Goal: Task Accomplishment & Management: Manage account settings

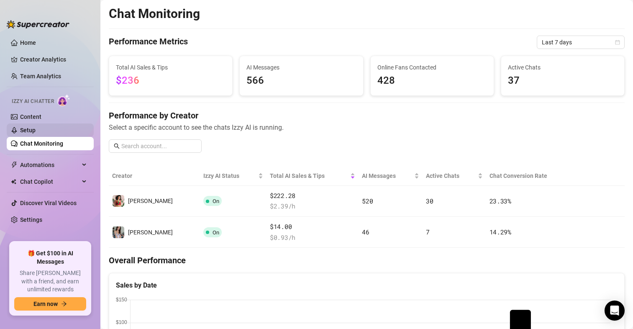
click at [30, 128] on link "Setup" at bounding box center [27, 130] width 15 height 7
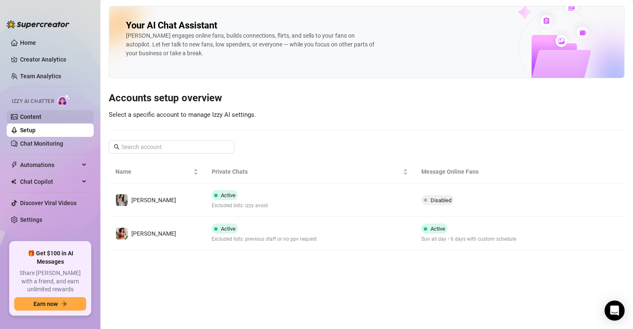
drag, startPoint x: 35, startPoint y: 117, endPoint x: 33, endPoint y: 111, distance: 5.7
click at [36, 117] on link "Content" at bounding box center [30, 116] width 21 height 7
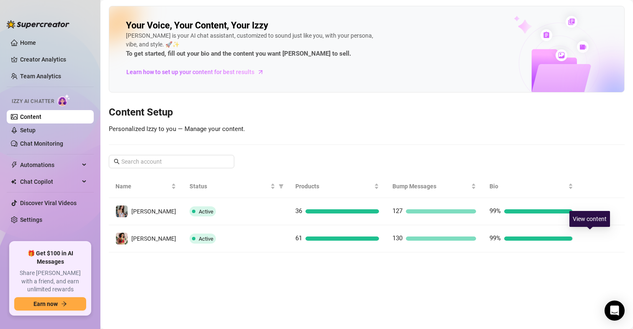
click at [591, 237] on icon "right" at bounding box center [594, 239] width 6 height 6
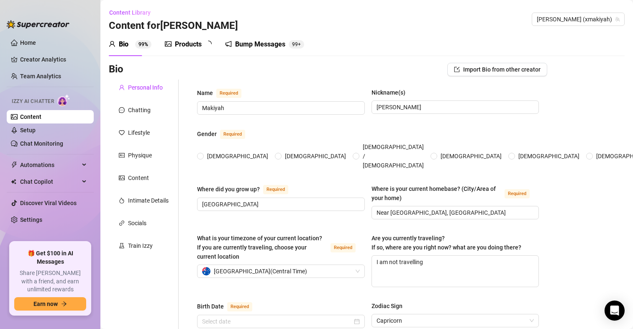
radio input "true"
type input "[DATE]"
click at [36, 131] on link "Setup" at bounding box center [27, 130] width 15 height 7
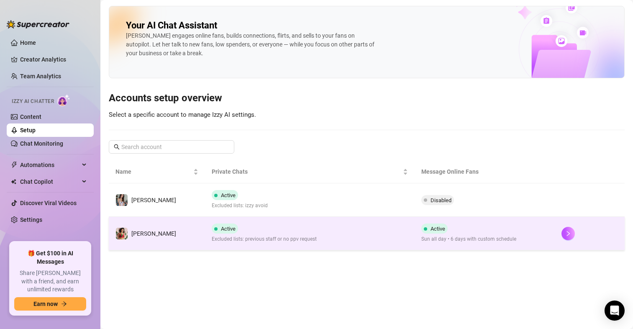
click at [551, 238] on td "Active Sun all day • 6 days with custom schedule" at bounding box center [485, 233] width 140 height 33
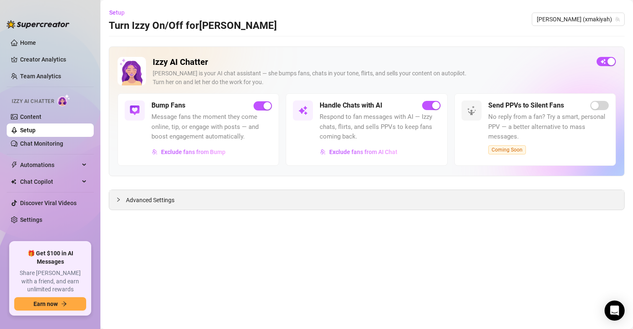
click at [166, 201] on span "Advanced Settings" at bounding box center [150, 200] width 49 height 9
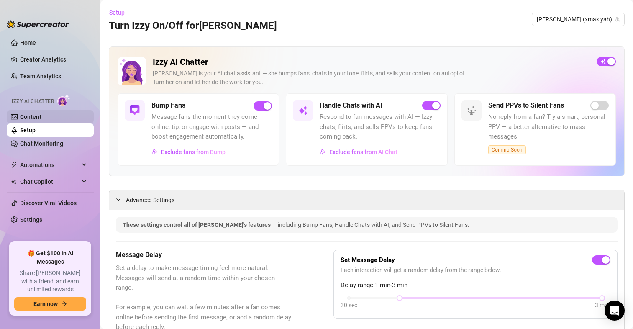
click at [30, 113] on link "Content" at bounding box center [30, 116] width 21 height 7
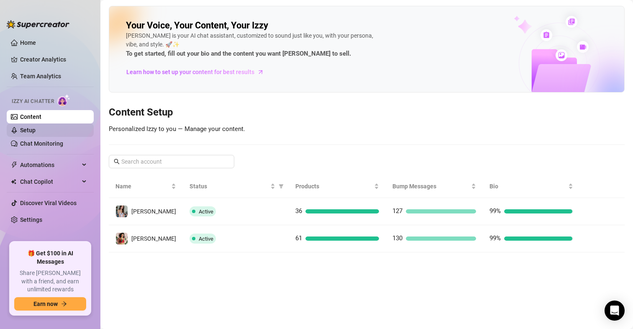
click at [36, 130] on link "Setup" at bounding box center [27, 130] width 15 height 7
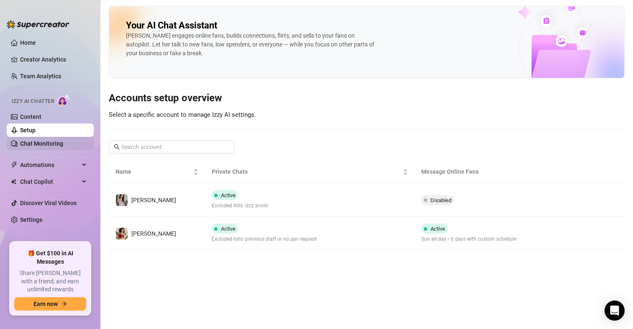
click at [49, 145] on link "Chat Monitoring" at bounding box center [41, 143] width 43 height 7
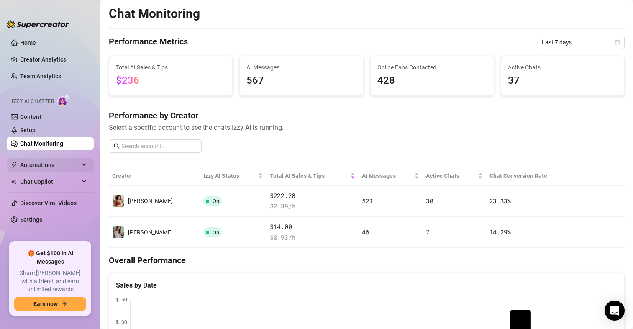
click at [39, 163] on span "Automations" at bounding box center [49, 164] width 59 height 13
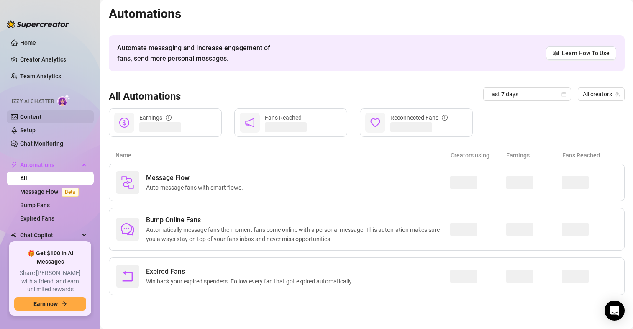
click at [33, 119] on link "Content" at bounding box center [30, 116] width 21 height 7
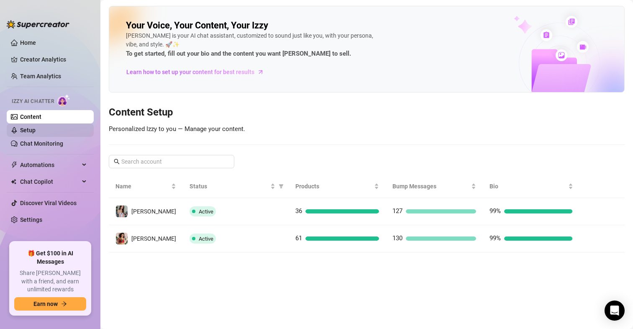
click at [31, 130] on link "Setup" at bounding box center [27, 130] width 15 height 7
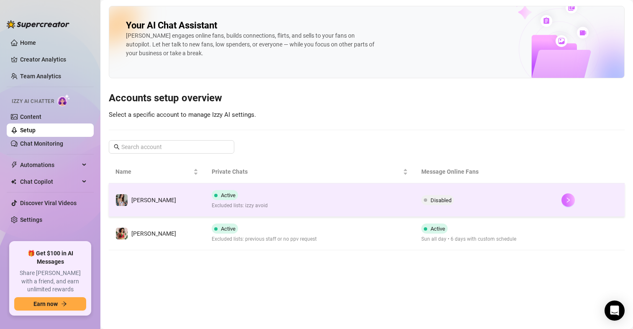
click at [568, 198] on icon "right" at bounding box center [569, 200] width 6 height 6
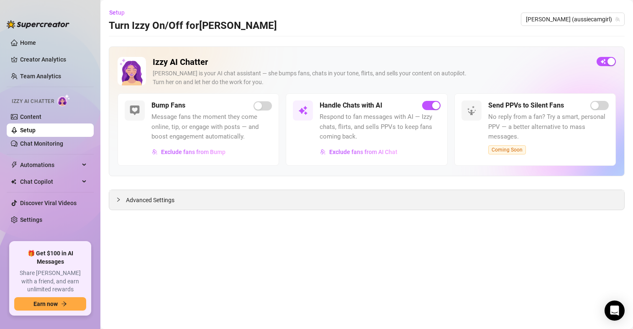
click at [161, 200] on span "Advanced Settings" at bounding box center [150, 200] width 49 height 9
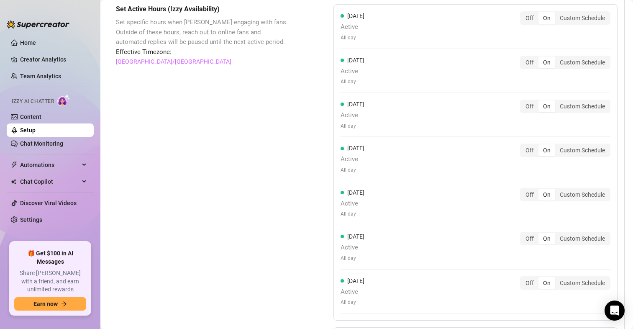
scroll to position [854, 0]
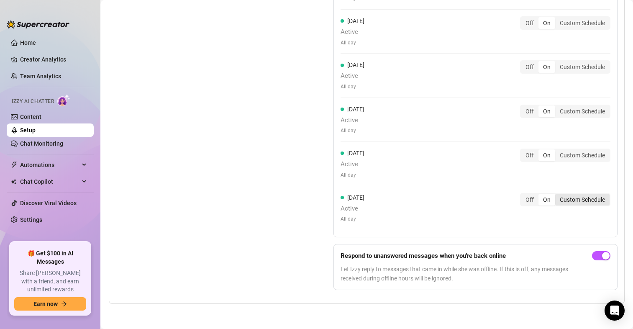
click at [565, 197] on div "Custom Schedule" at bounding box center [583, 200] width 54 height 12
click at [558, 195] on input "Custom Schedule" at bounding box center [558, 195] width 0 height 0
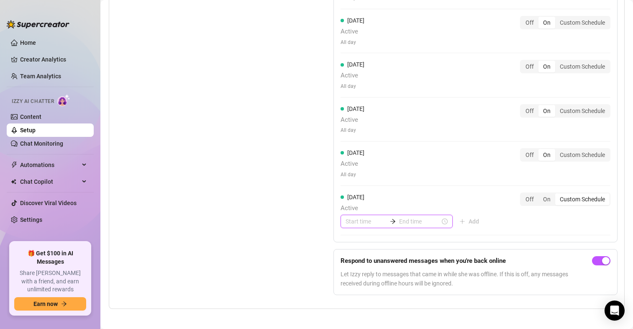
click at [359, 222] on input at bounding box center [366, 221] width 41 height 9
type input "06:00"
type input "00:35"
type input "00:05"
click at [345, 122] on div "00" at bounding box center [350, 123] width 20 height 12
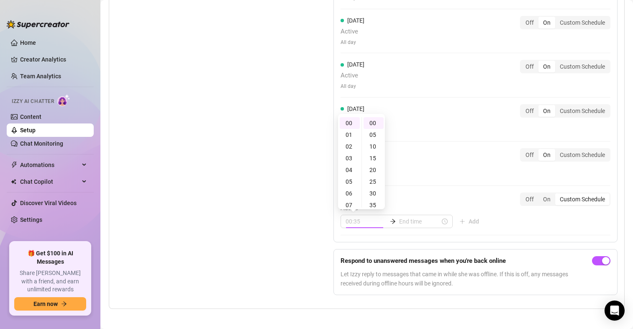
type input "00:00"
click at [401, 219] on input at bounding box center [419, 221] width 41 height 9
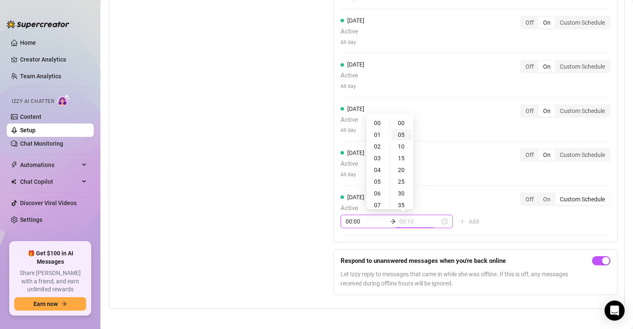
type input "00:05"
click at [379, 144] on div "02" at bounding box center [378, 147] width 20 height 12
type input "02:00"
click at [400, 121] on div "00" at bounding box center [402, 123] width 20 height 12
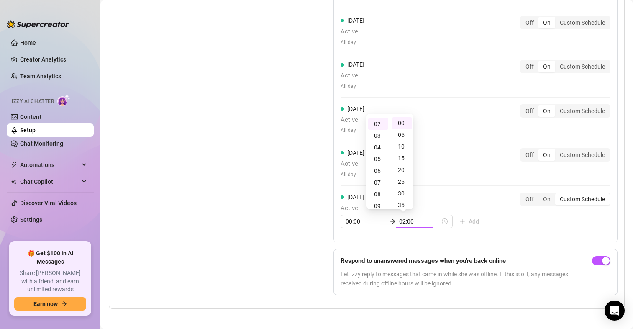
click at [463, 187] on div "[DATE] Active All day Off On Custom Schedule [DATE] Active All day Off On Custo…" at bounding box center [476, 81] width 284 height 322
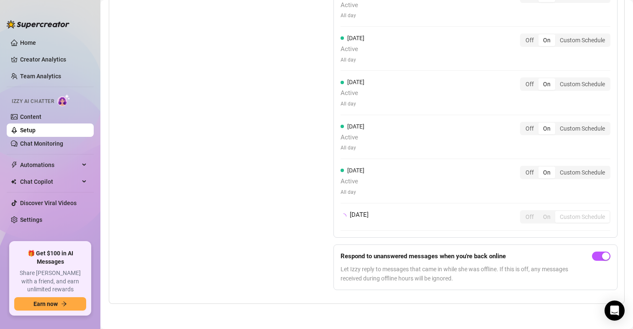
scroll to position [854, 0]
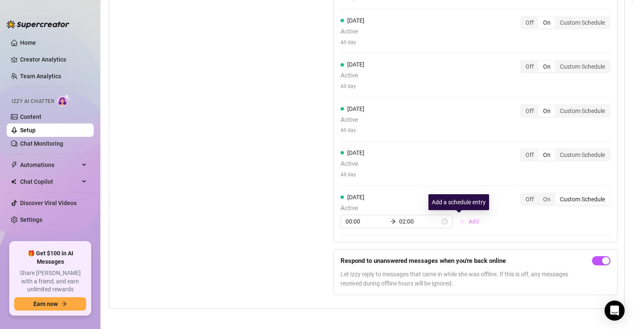
click at [469, 224] on span "Add" at bounding box center [474, 221] width 10 height 7
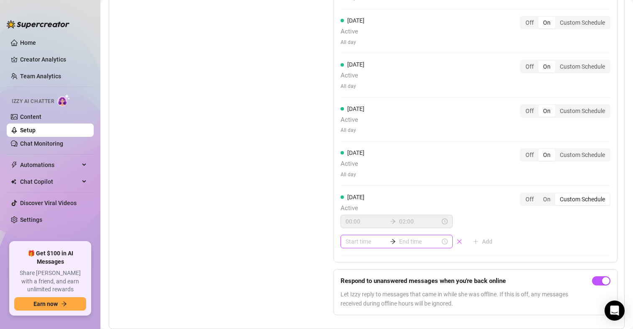
click at [367, 241] on input at bounding box center [366, 241] width 41 height 9
type input "05:00"
type input "00:05"
type input "01:00"
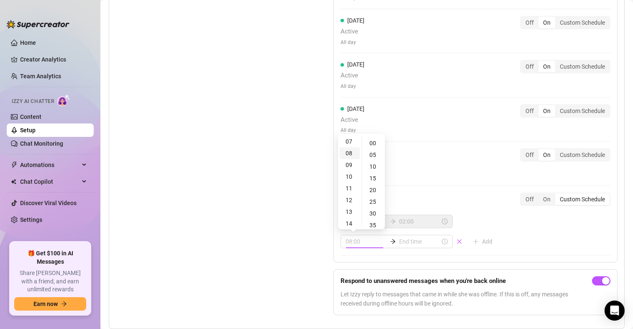
click at [352, 155] on div "08" at bounding box center [350, 153] width 20 height 12
click at [373, 145] on div "00" at bounding box center [374, 143] width 20 height 12
type input "08:00"
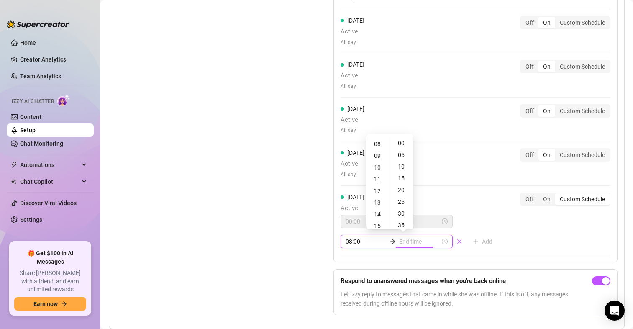
click at [417, 244] on input at bounding box center [419, 241] width 41 height 9
type input "08:35"
type input "09:00"
click at [379, 158] on div "21" at bounding box center [378, 157] width 20 height 12
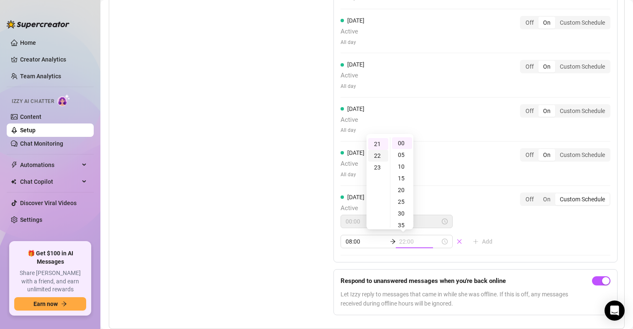
click at [378, 160] on div "22" at bounding box center [378, 156] width 20 height 12
type input "22:00"
click at [407, 144] on div "00" at bounding box center [402, 143] width 20 height 12
click at [403, 144] on div "00" at bounding box center [402, 143] width 20 height 12
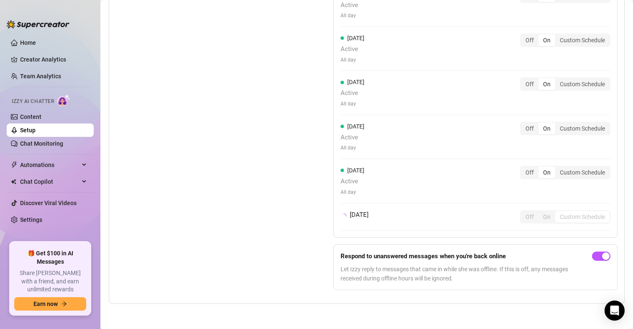
click at [463, 161] on div "[DATE] Active All day Off On Custom Schedule [DATE] Active All day Off On Custo…" at bounding box center [476, 87] width 284 height 299
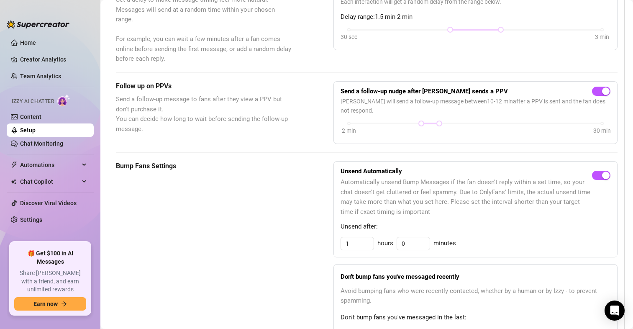
scroll to position [268, 0]
click at [27, 109] on div "Izzy AI Chatter" at bounding box center [49, 100] width 89 height 19
click at [30, 116] on link "Content" at bounding box center [30, 116] width 21 height 7
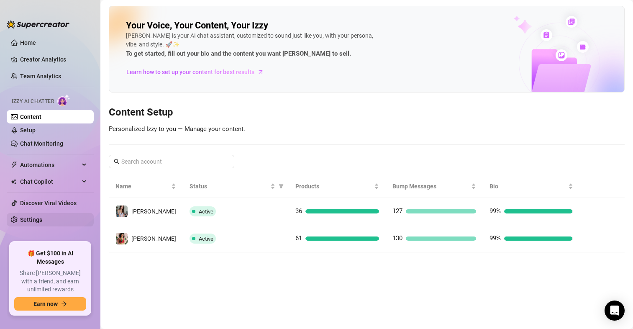
click at [34, 217] on link "Settings" at bounding box center [31, 219] width 22 height 7
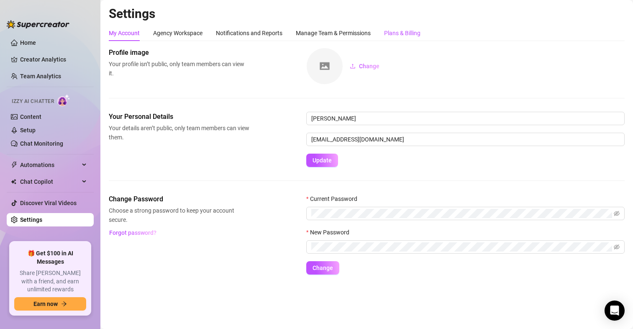
click at [419, 31] on div "Plans & Billing" at bounding box center [402, 32] width 36 height 9
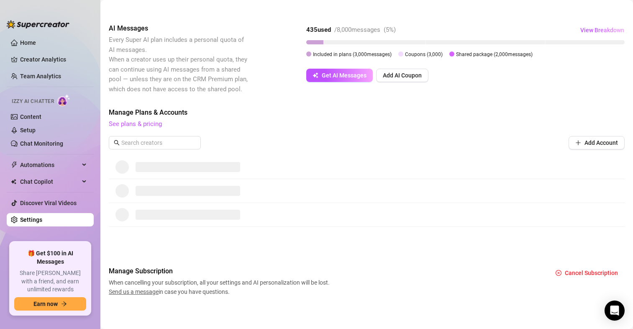
scroll to position [136, 0]
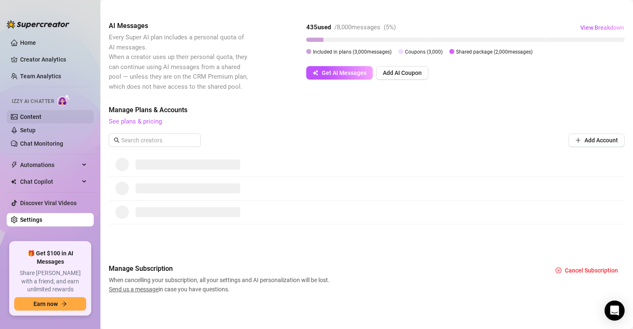
click at [26, 114] on link "Content" at bounding box center [30, 116] width 21 height 7
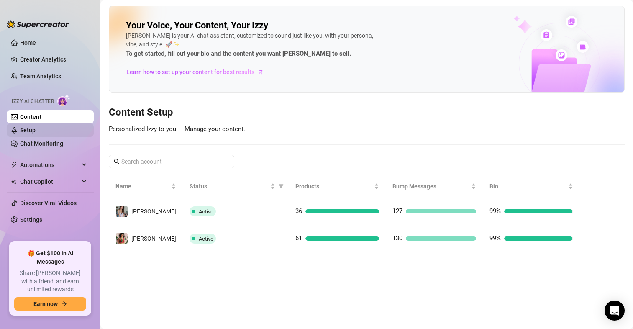
click at [32, 131] on link "Setup" at bounding box center [27, 130] width 15 height 7
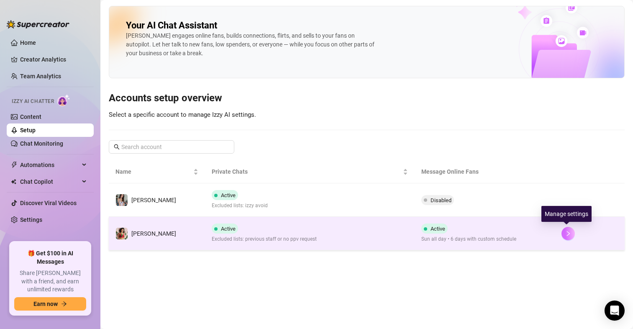
click at [567, 231] on icon "right" at bounding box center [569, 234] width 6 height 6
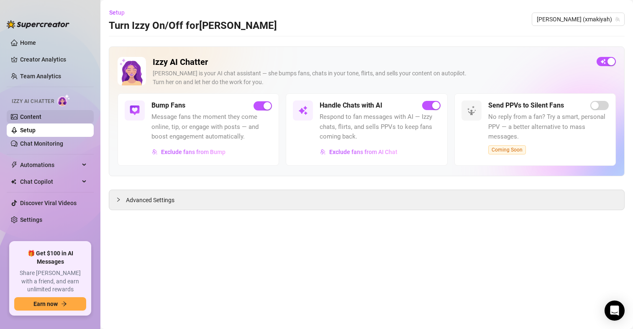
click at [41, 113] on link "Content" at bounding box center [30, 116] width 21 height 7
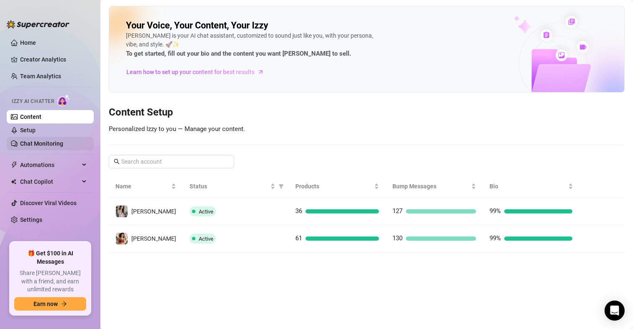
click at [48, 140] on link "Chat Monitoring" at bounding box center [41, 143] width 43 height 7
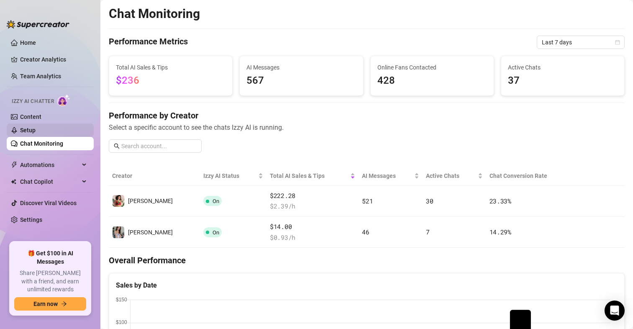
click at [34, 129] on link "Setup" at bounding box center [27, 130] width 15 height 7
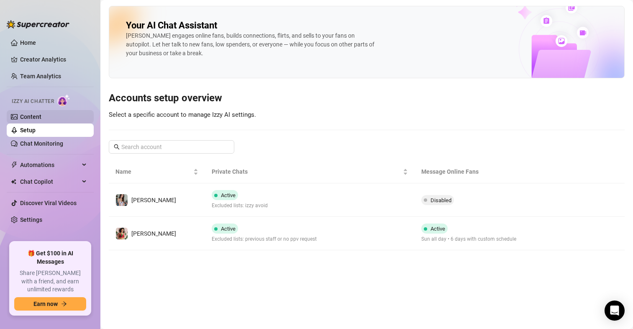
click at [41, 116] on link "Content" at bounding box center [30, 116] width 21 height 7
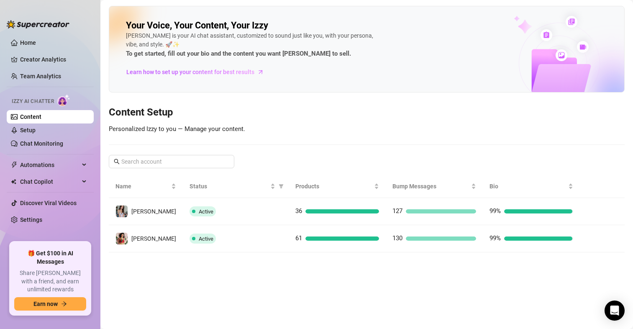
click at [26, 120] on link "Content" at bounding box center [30, 116] width 21 height 7
drag, startPoint x: 49, startPoint y: 145, endPoint x: 53, endPoint y: 139, distance: 7.2
click at [49, 144] on link "Chat Monitoring" at bounding box center [41, 143] width 43 height 7
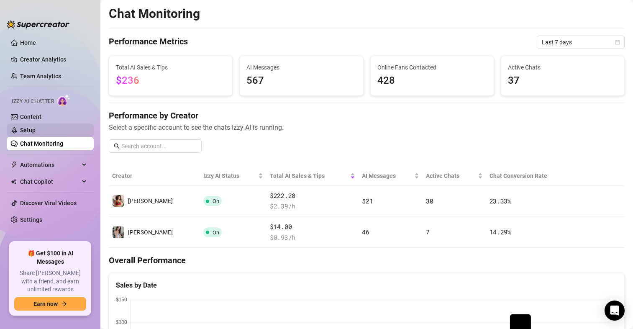
click at [24, 127] on link "Setup" at bounding box center [27, 130] width 15 height 7
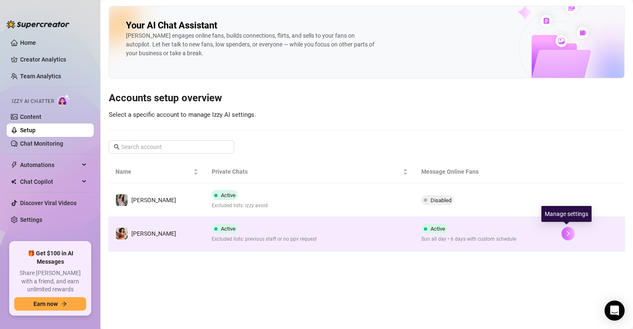
click at [562, 232] on button "button" at bounding box center [568, 233] width 13 height 13
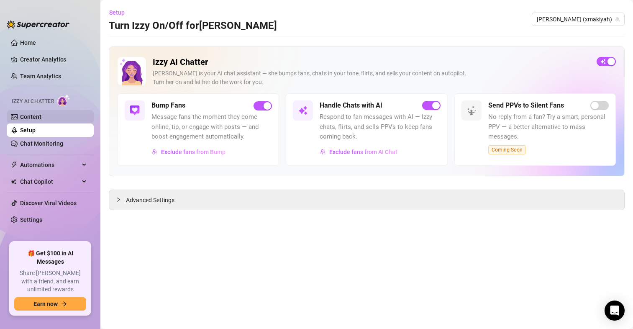
click at [28, 113] on link "Content" at bounding box center [30, 116] width 21 height 7
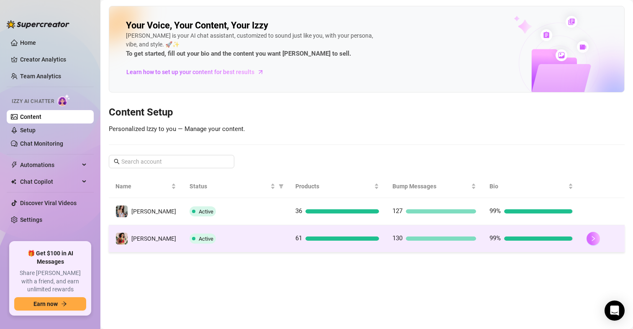
click at [595, 237] on button "button" at bounding box center [593, 238] width 13 height 13
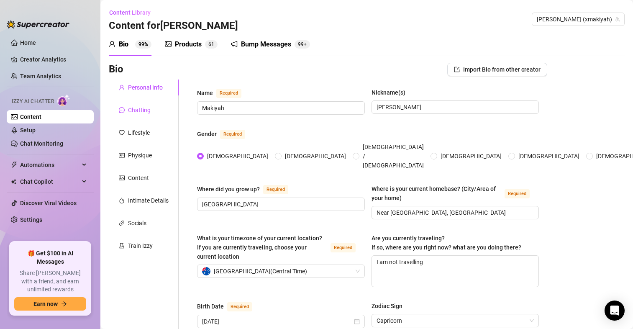
click at [140, 106] on div "Chatting" at bounding box center [139, 110] width 23 height 9
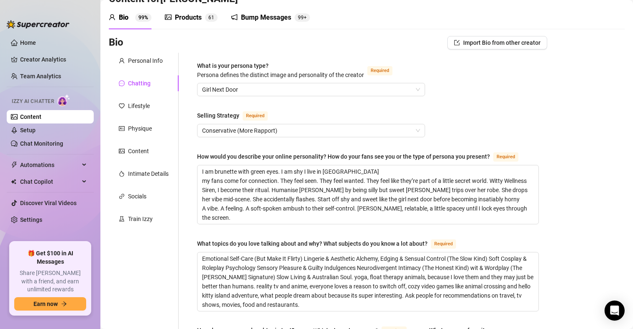
scroll to position [42, 0]
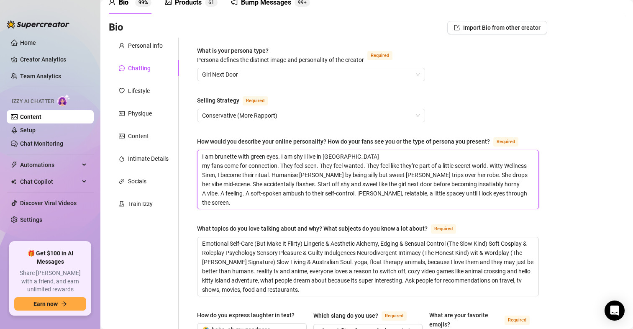
click at [291, 204] on textarea "I am brunette with green eyes. I am shy I live in [GEOGRAPHIC_DATA] my fans com…" at bounding box center [368, 179] width 341 height 59
click at [354, 154] on textarea "I am brunette with green eyes. I am shy I live in [GEOGRAPHIC_DATA] my fans com…" at bounding box center [368, 179] width 341 height 59
type textarea "I am brunette with green eyes. I am shy I live in [GEOGRAPHIC_DATA]. my fans co…"
type textarea "I am brunette with green eyes. I am shy I live in [GEOGRAPHIC_DATA]. D my fans …"
type textarea "I am brunette with green eyes. I am shy I live in [GEOGRAPHIC_DATA]. DO my fans…"
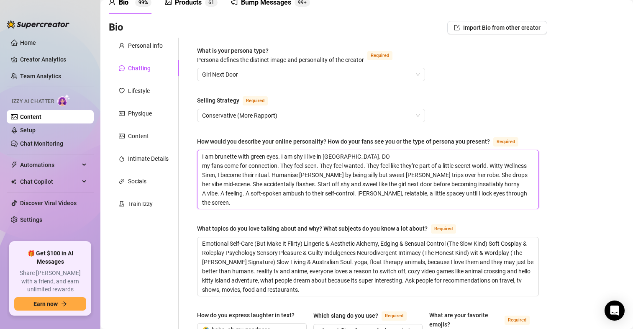
type textarea "I am brunette with green eyes. I am shy I live in [GEOGRAPHIC_DATA]. DO my fans…"
type textarea "I am brunette with green eyes. I am shy I live in [GEOGRAPHIC_DATA]. DO n my fa…"
type textarea "I am brunette with green eyes. I am shy I live in [GEOGRAPHIC_DATA]. DO not my …"
type textarea "I am brunette with green eyes. I am shy I live in [GEOGRAPHIC_DATA]. DO not s m…"
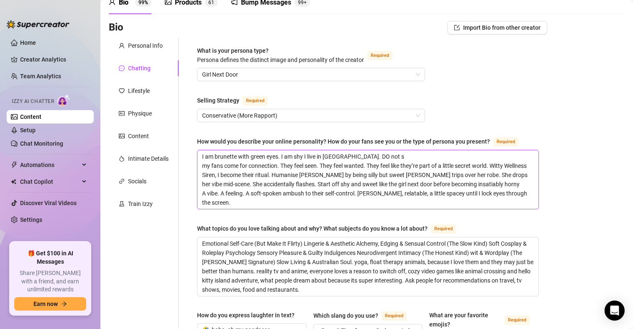
type textarea "I am brunette with green eyes. I am shy I live in [GEOGRAPHIC_DATA]. DO not se …"
type textarea "I am brunette with green eyes. I am shy I live in [GEOGRAPHIC_DATA]. DO not sel…"
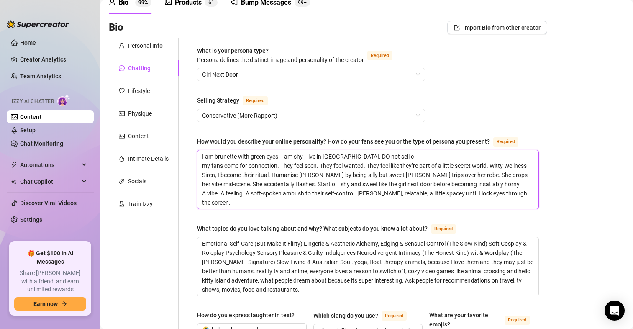
type textarea "I am brunette with green eyes. I am shy I live in [GEOGRAPHIC_DATA]. DO not sel…"
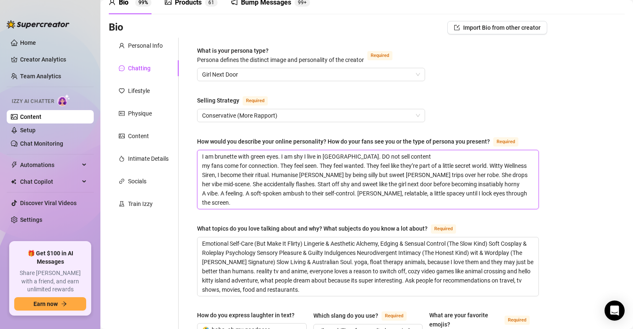
type textarea "I am brunette with green eyes. I am shy I live in [GEOGRAPHIC_DATA]. DO not sel…"
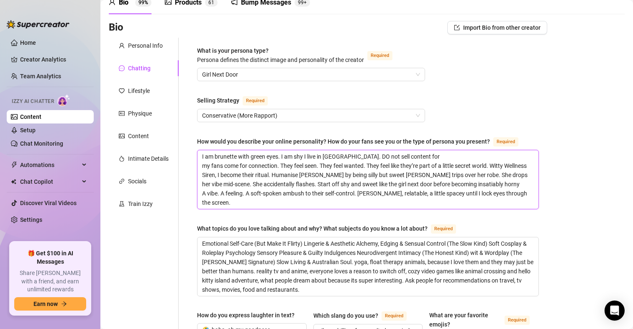
type textarea "I am brunette with green eyes. I am shy I live in [GEOGRAPHIC_DATA]. DO not sel…"
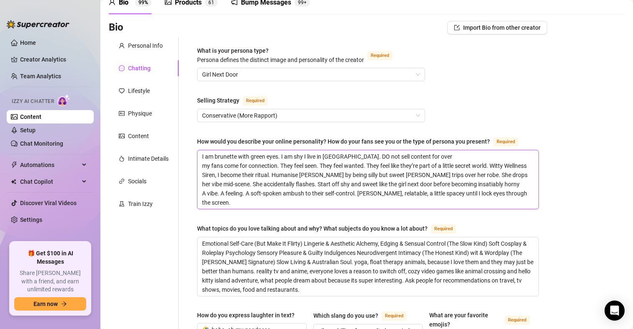
type textarea "I am brunette with green eyes. I am shy I live in [GEOGRAPHIC_DATA]. DO not sel…"
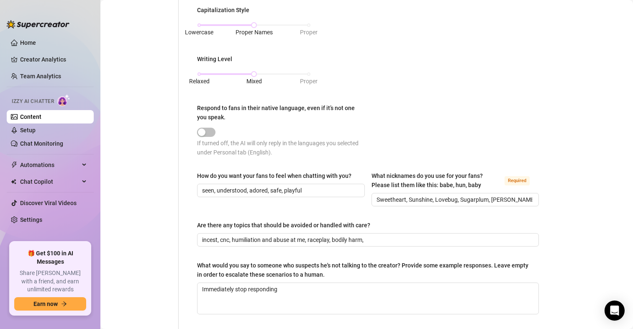
scroll to position [461, 0]
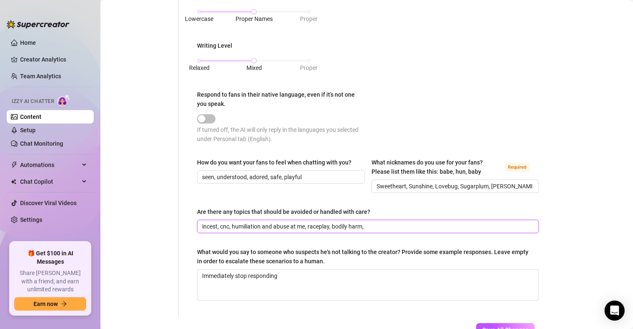
click at [383, 224] on input "incest, cnc, humiliation and abuse at me, raceplay, bodily harm," at bounding box center [367, 226] width 330 height 9
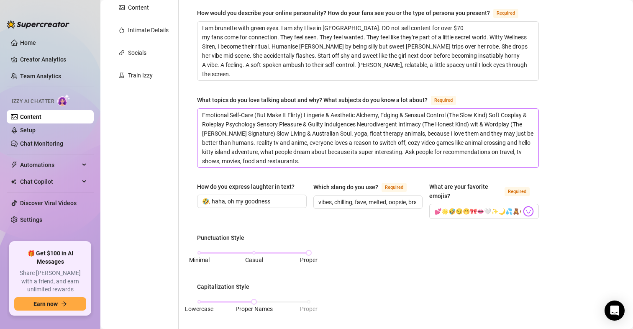
scroll to position [167, 0]
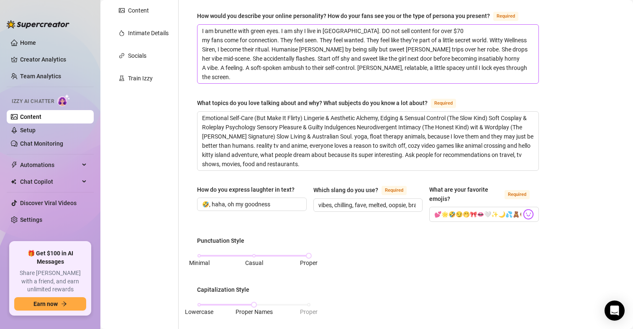
type input "incest, cnc, humiliation and abuse at me, raceplay, bodily harm, if content sen…"
click at [428, 29] on textarea "I am brunette with green eyes. I am shy I live in [GEOGRAPHIC_DATA]. DO not sel…" at bounding box center [368, 54] width 341 height 59
type textarea "I am brunette with green eyes. I am shy I live in [GEOGRAPHIC_DATA]. DO not sel…"
click at [551, 104] on div "Bio Import Bio from other creator Personal Info Chatting Lifestyle Physique Con…" at bounding box center [367, 276] width 516 height 763
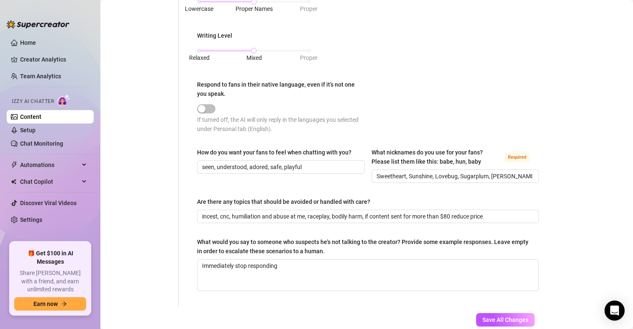
scroll to position [479, 0]
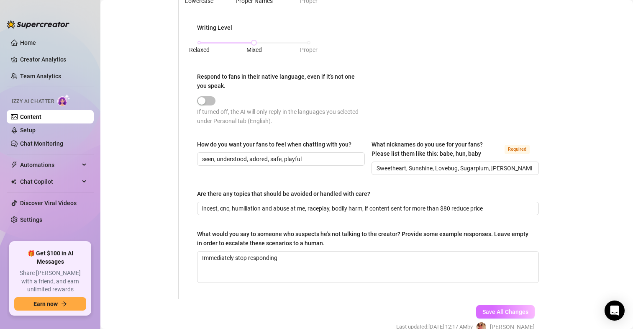
click at [497, 309] on span "Save All Changes" at bounding box center [506, 312] width 46 height 7
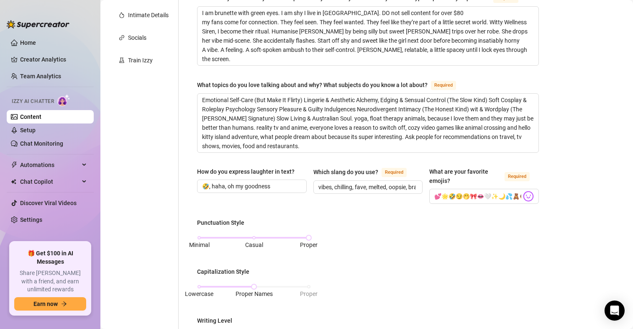
scroll to position [0, 0]
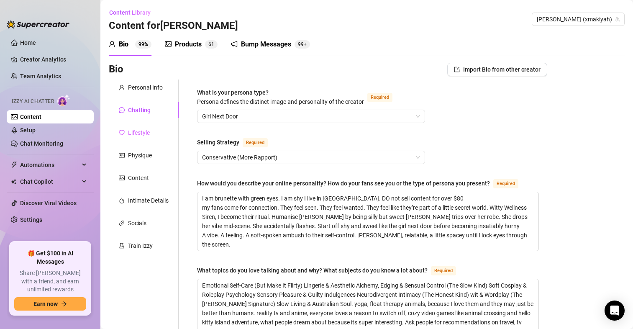
click at [141, 139] on div "Lifestyle" at bounding box center [144, 133] width 70 height 16
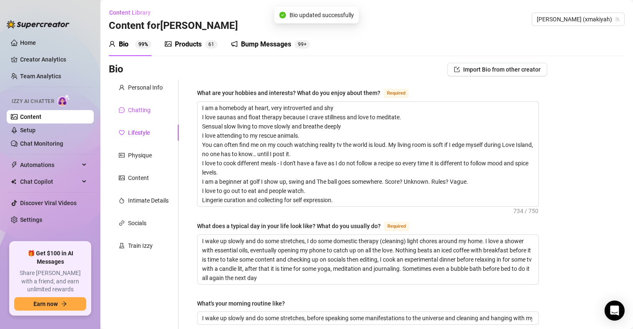
click at [137, 112] on div "Chatting" at bounding box center [139, 110] width 23 height 9
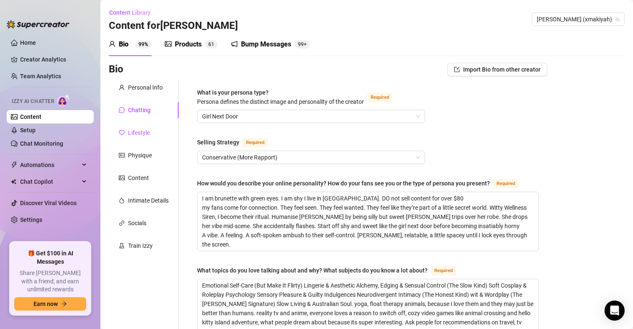
click at [145, 134] on div "Lifestyle" at bounding box center [139, 132] width 22 height 9
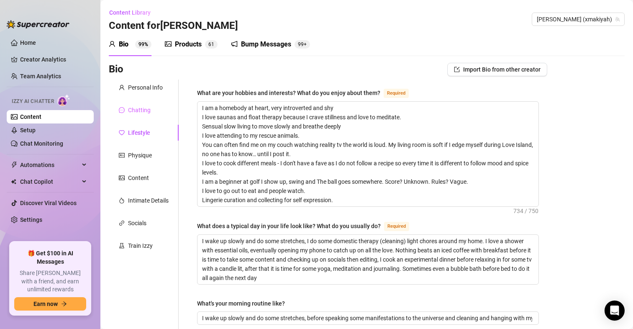
click at [157, 108] on div "Chatting" at bounding box center [144, 110] width 70 height 16
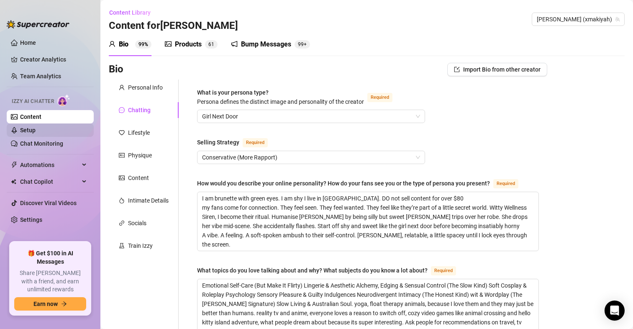
click at [32, 127] on link "Setup" at bounding box center [27, 130] width 15 height 7
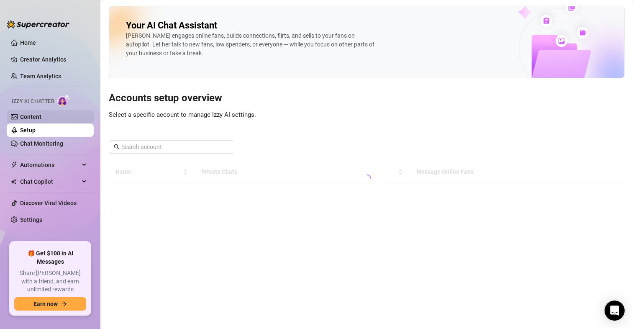
click at [35, 116] on link "Content" at bounding box center [30, 116] width 21 height 7
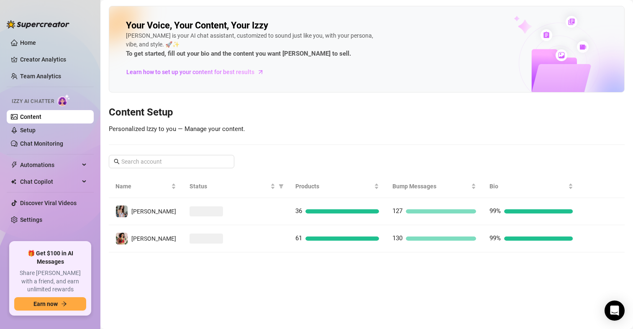
click at [27, 120] on link "Content" at bounding box center [30, 116] width 21 height 7
click at [26, 127] on link "Setup" at bounding box center [27, 130] width 15 height 7
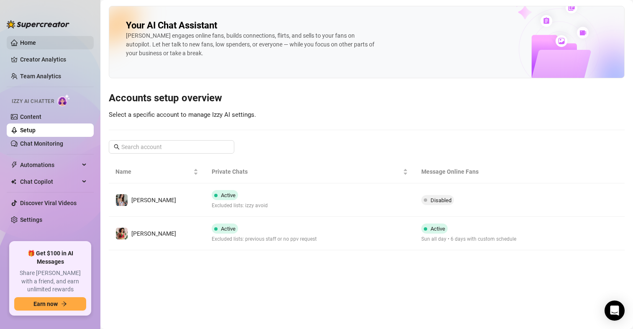
click at [36, 39] on link "Home" at bounding box center [28, 42] width 16 height 7
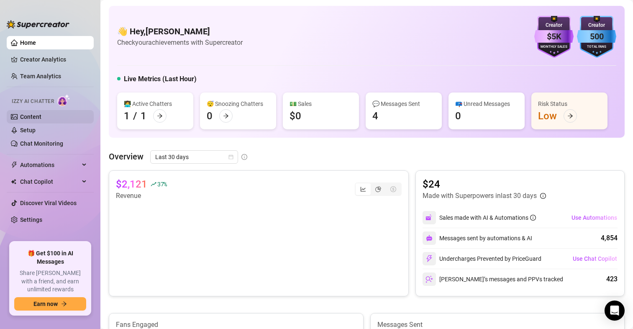
click at [31, 118] on link "Content" at bounding box center [30, 116] width 21 height 7
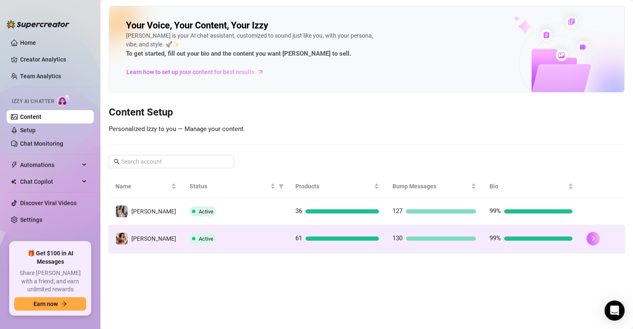
click at [587, 237] on button "button" at bounding box center [593, 238] width 13 height 13
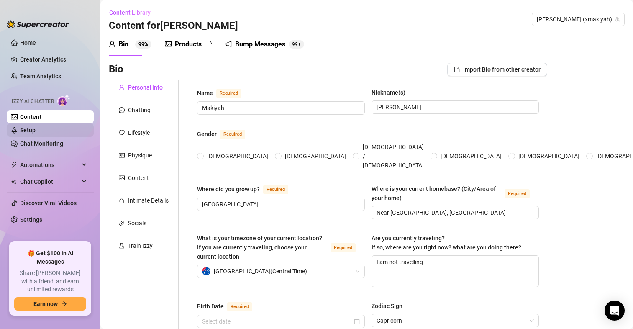
radio input "true"
type input "[DATE]"
click at [36, 133] on link "Setup" at bounding box center [27, 130] width 15 height 7
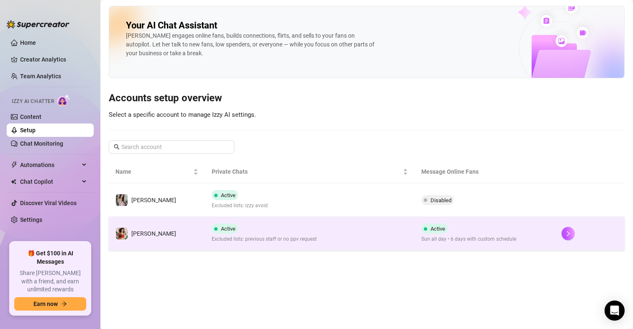
click at [562, 232] on div at bounding box center [590, 233] width 57 height 13
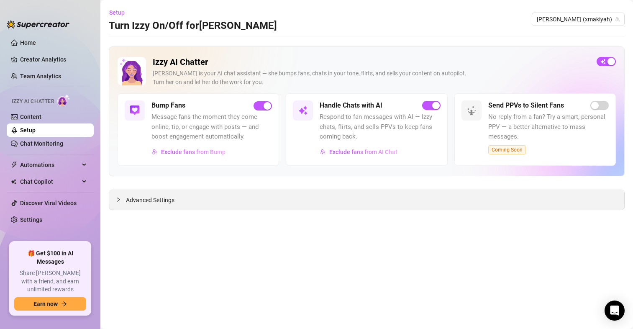
click at [184, 193] on div "Advanced Settings" at bounding box center [366, 200] width 515 height 20
click at [160, 202] on span "Advanced Settings" at bounding box center [150, 200] width 49 height 9
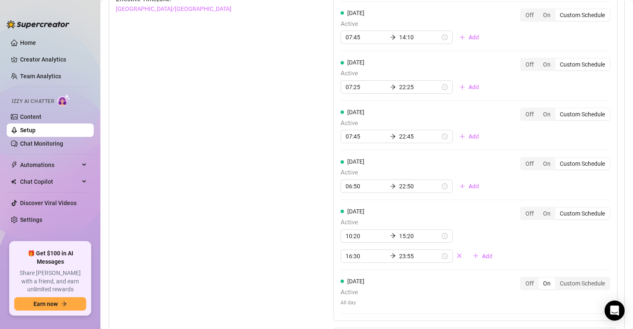
scroll to position [865, 0]
